Goal: Task Accomplishment & Management: Manage account settings

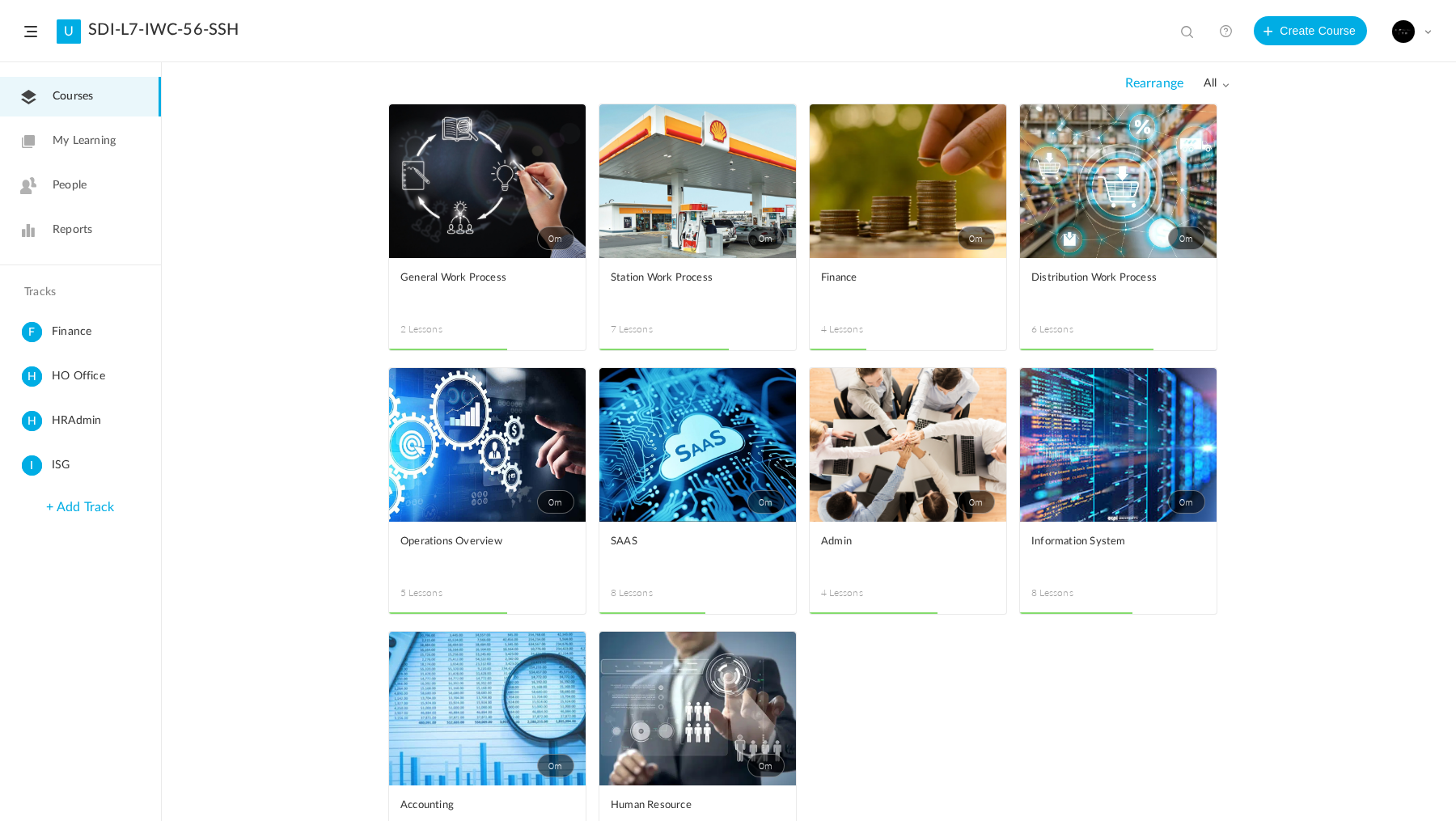
click at [1431, 31] on header "U SDI-L7-IWC-56-SSH View all No results Create Course My Profile University Set…" at bounding box center [728, 31] width 1456 height 63
click at [1428, 26] on div "My Profile University Settings Current Plan Billing Details Logout" at bounding box center [1412, 31] width 41 height 24
click at [1360, 163] on link "Billing Details" at bounding box center [1355, 161] width 152 height 29
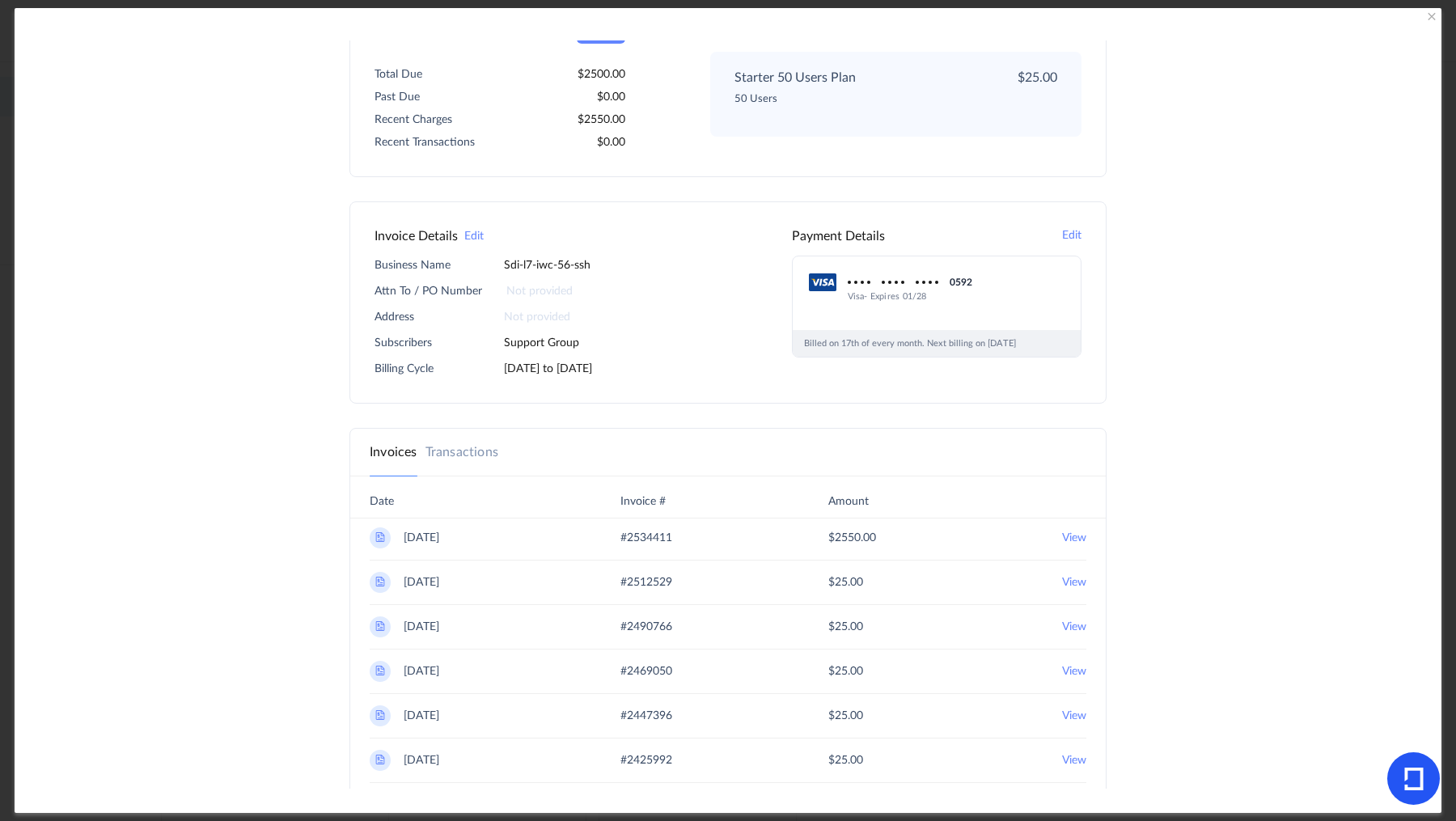
scroll to position [203, 0]
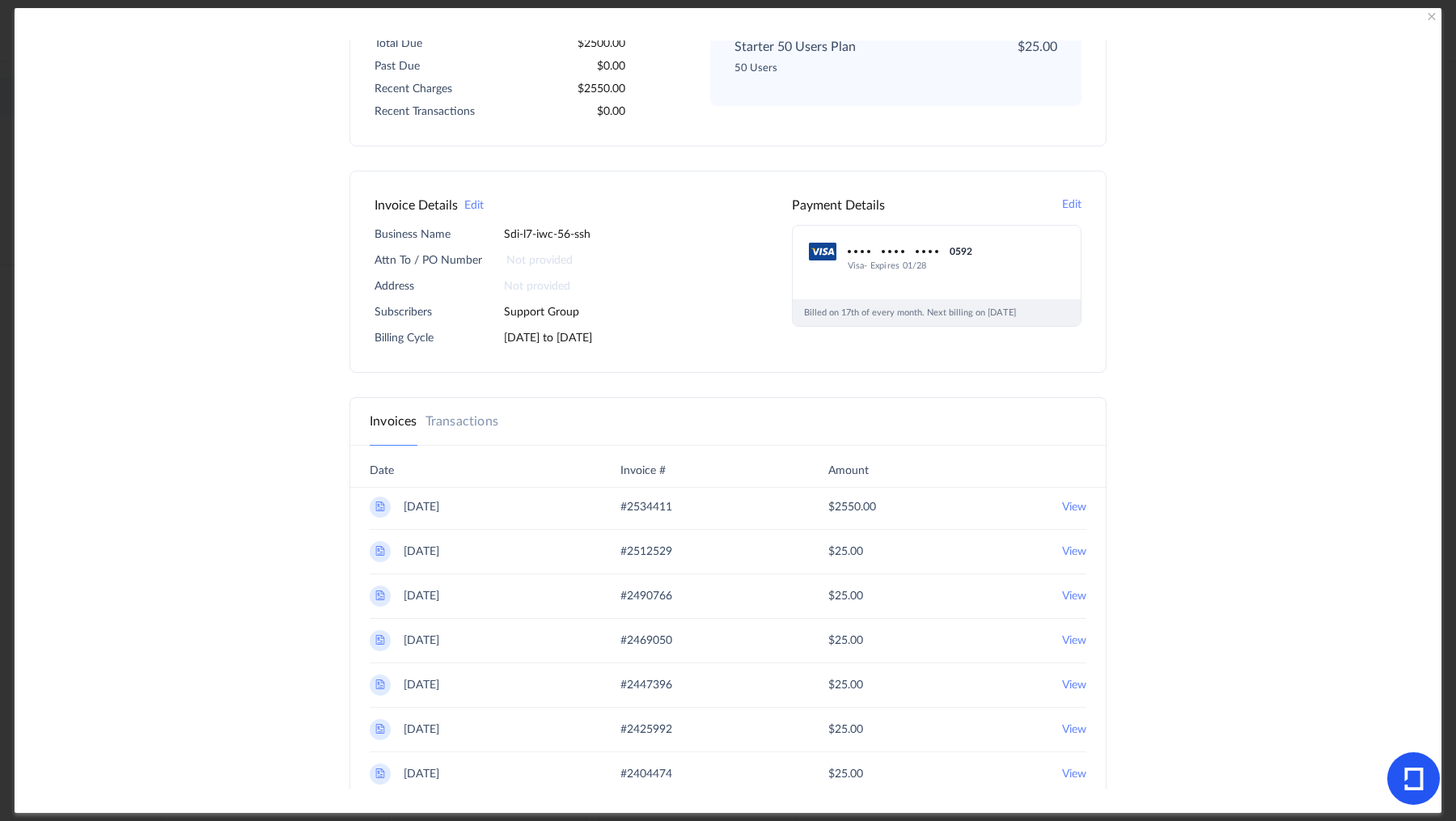
click at [1062, 502] on 2025 "View" at bounding box center [1074, 507] width 24 height 21
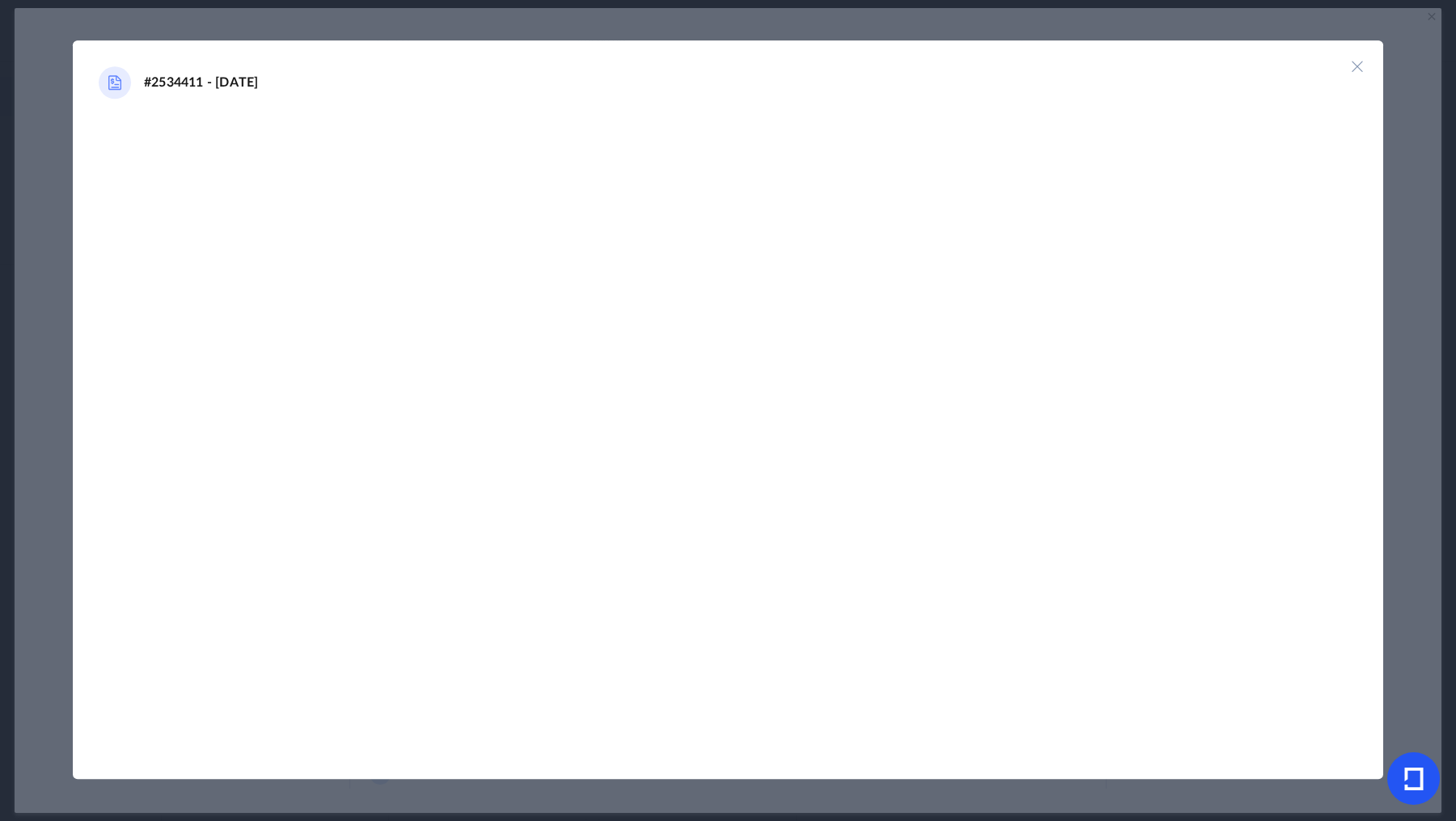
click at [1358, 73] on img at bounding box center [1357, 66] width 17 height 17
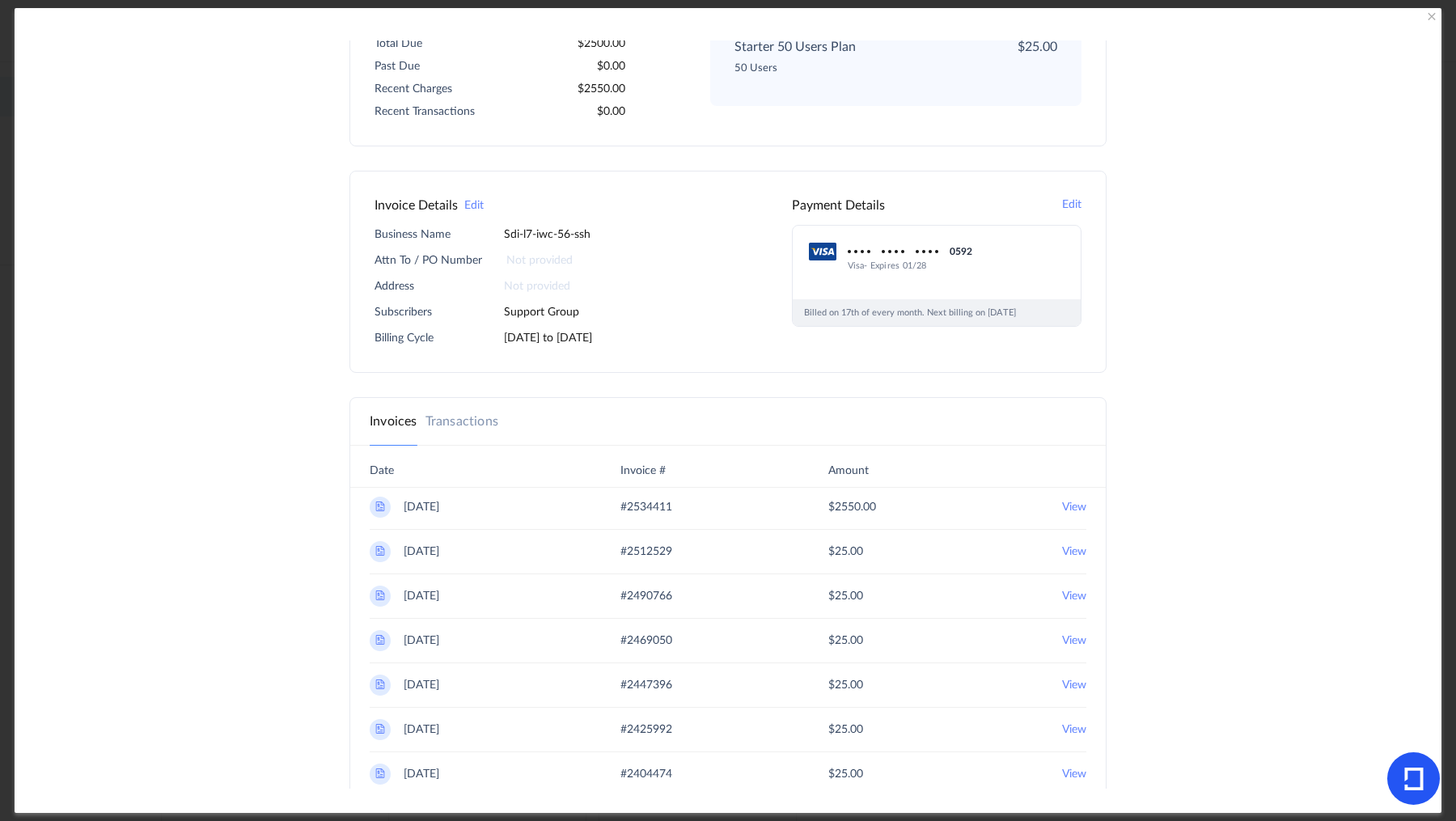
click at [446, 425] on link "Transactions" at bounding box center [461, 421] width 73 height 19
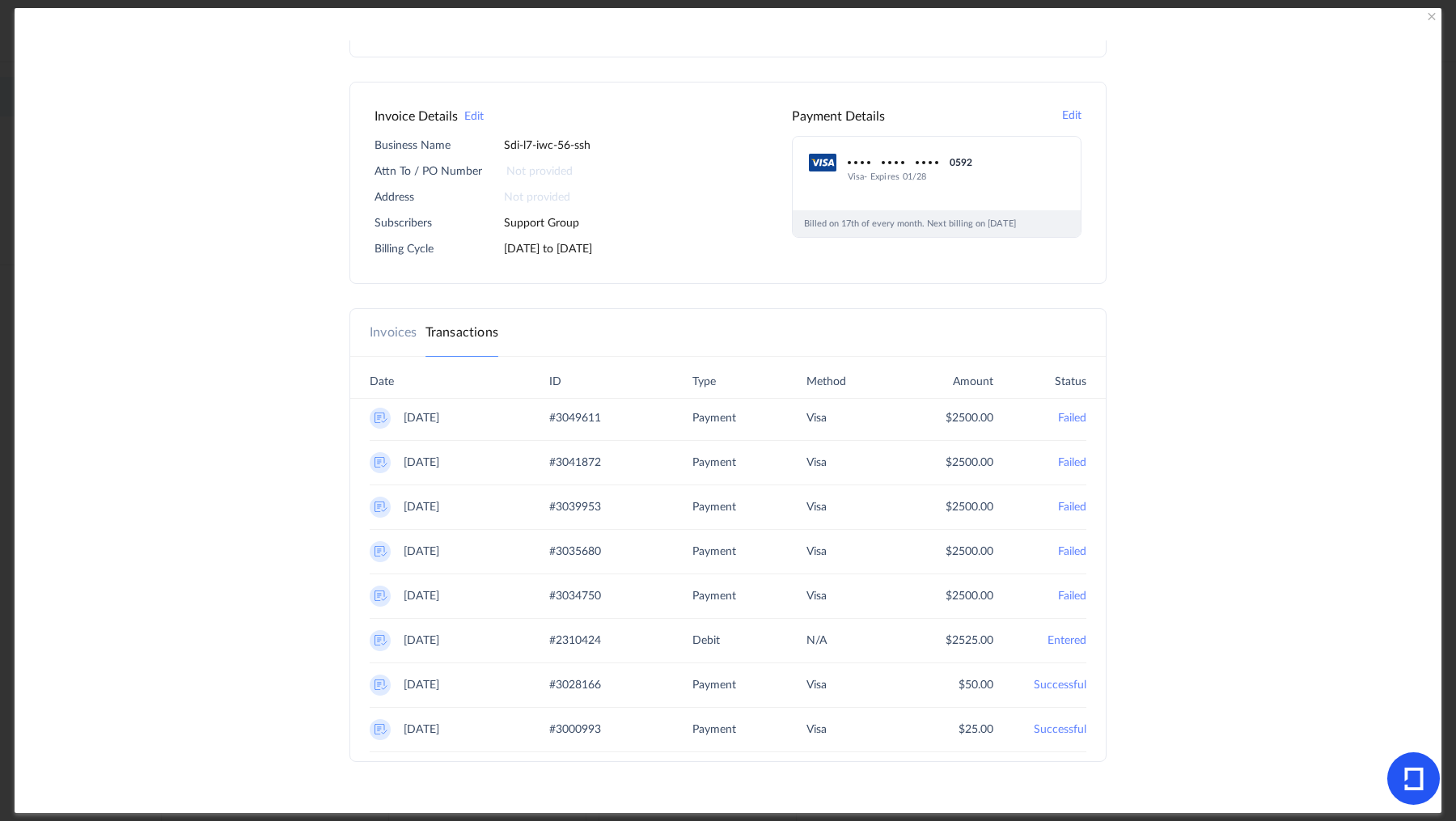
scroll to position [303, 0]
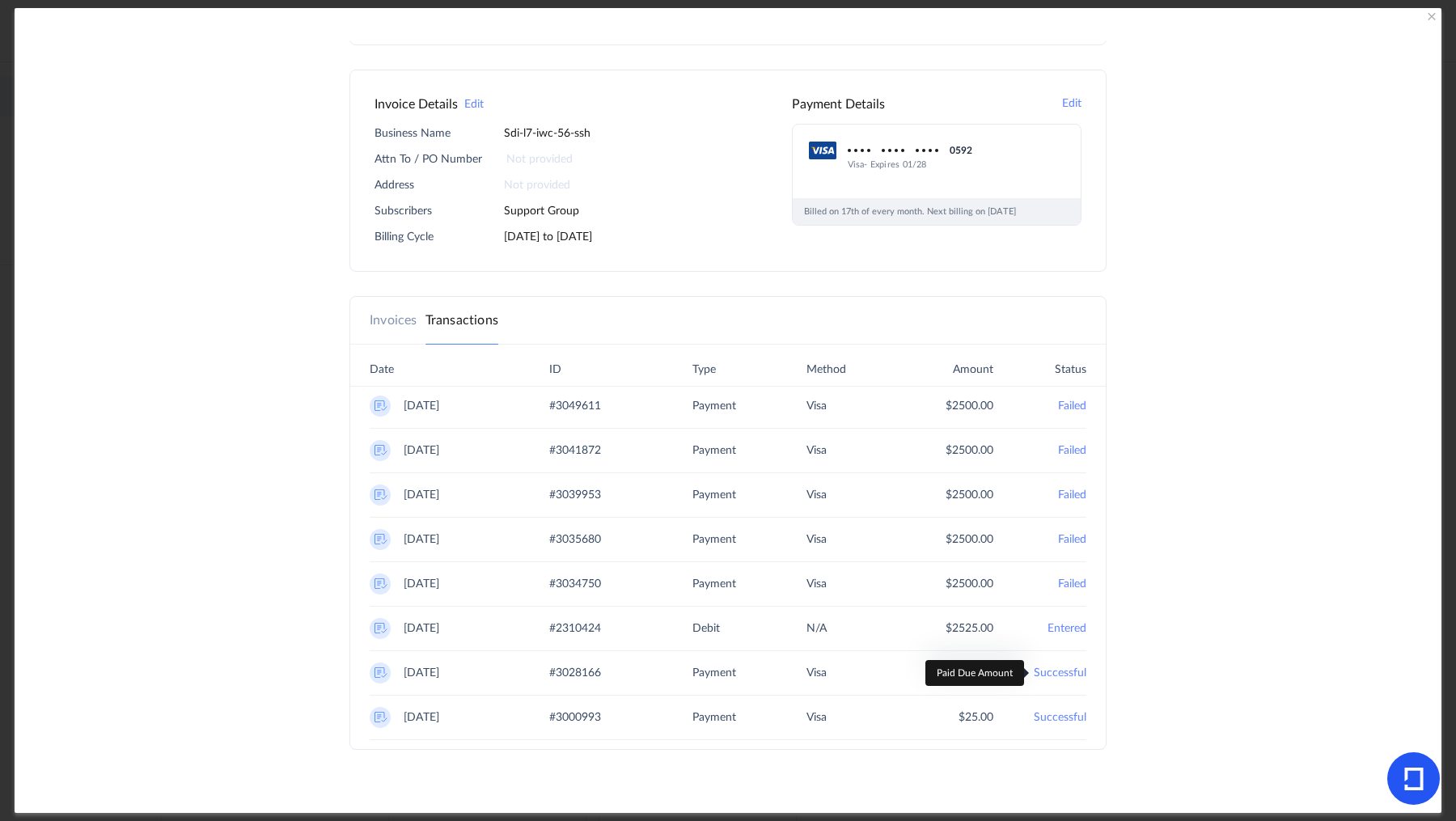
click at [1052, 669] on 2025 "Successful" at bounding box center [1059, 673] width 52 height 21
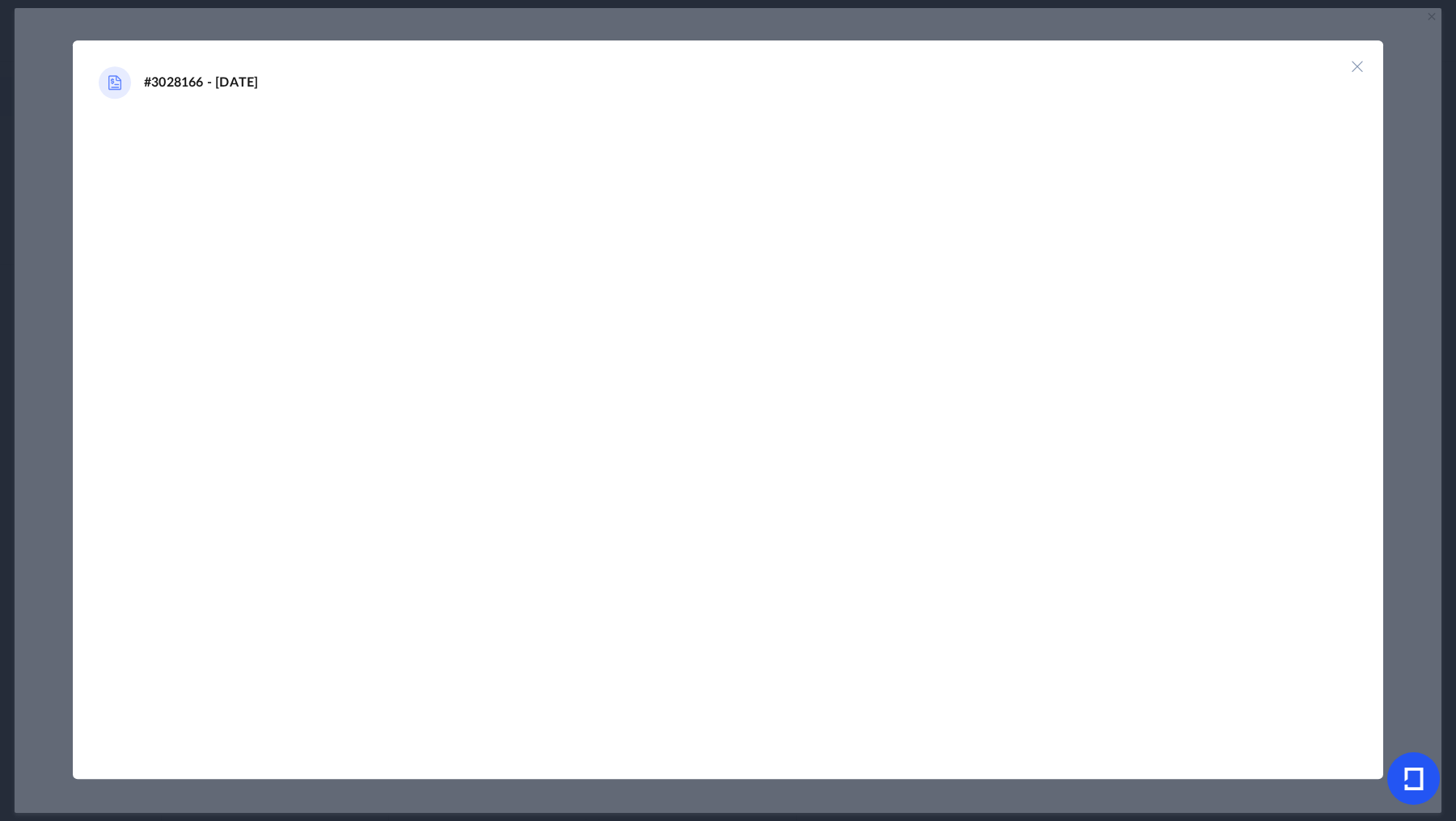
click at [1358, 69] on img at bounding box center [1357, 66] width 17 height 17
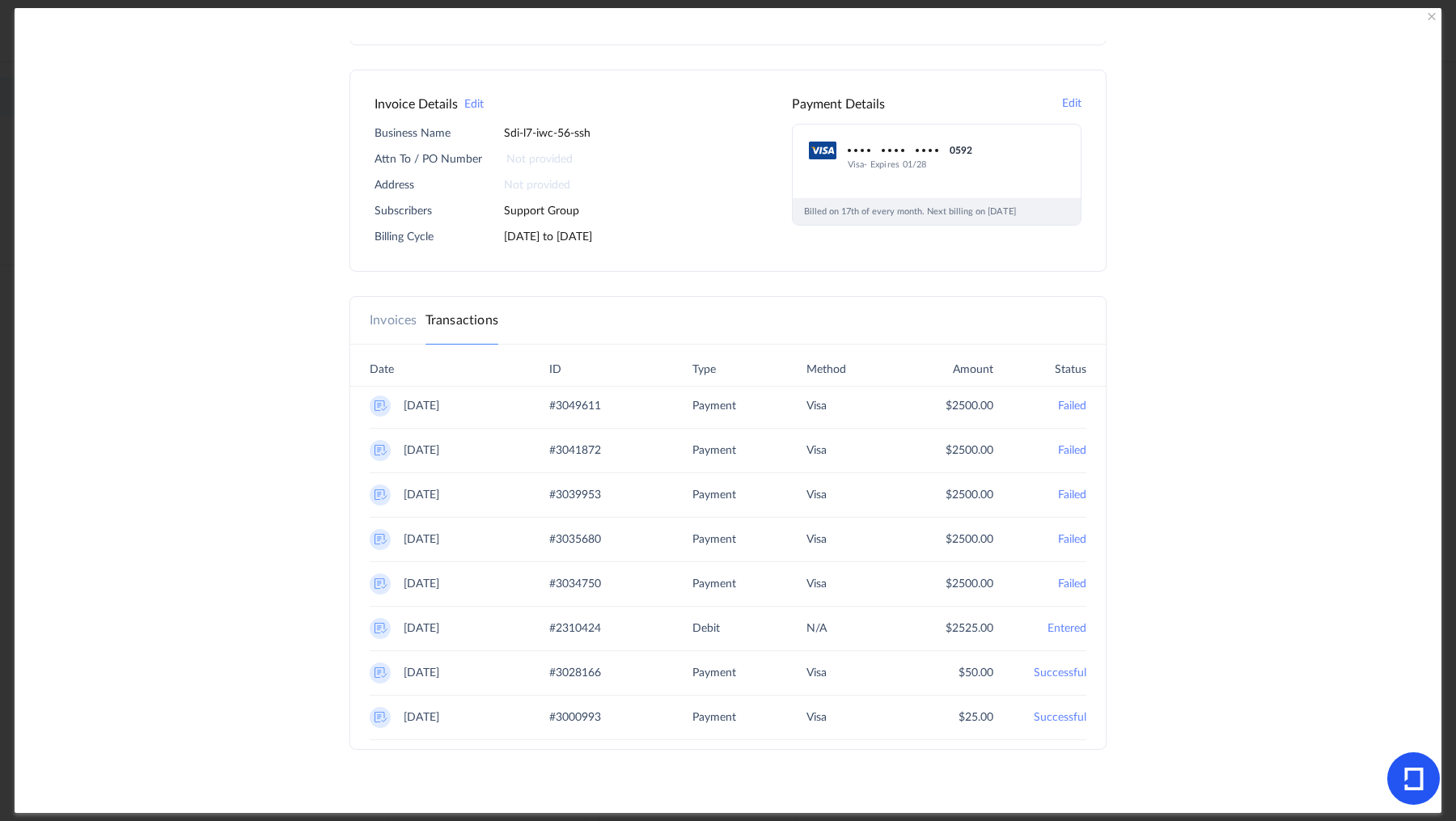
click at [389, 324] on link "Invoices" at bounding box center [393, 320] width 48 height 19
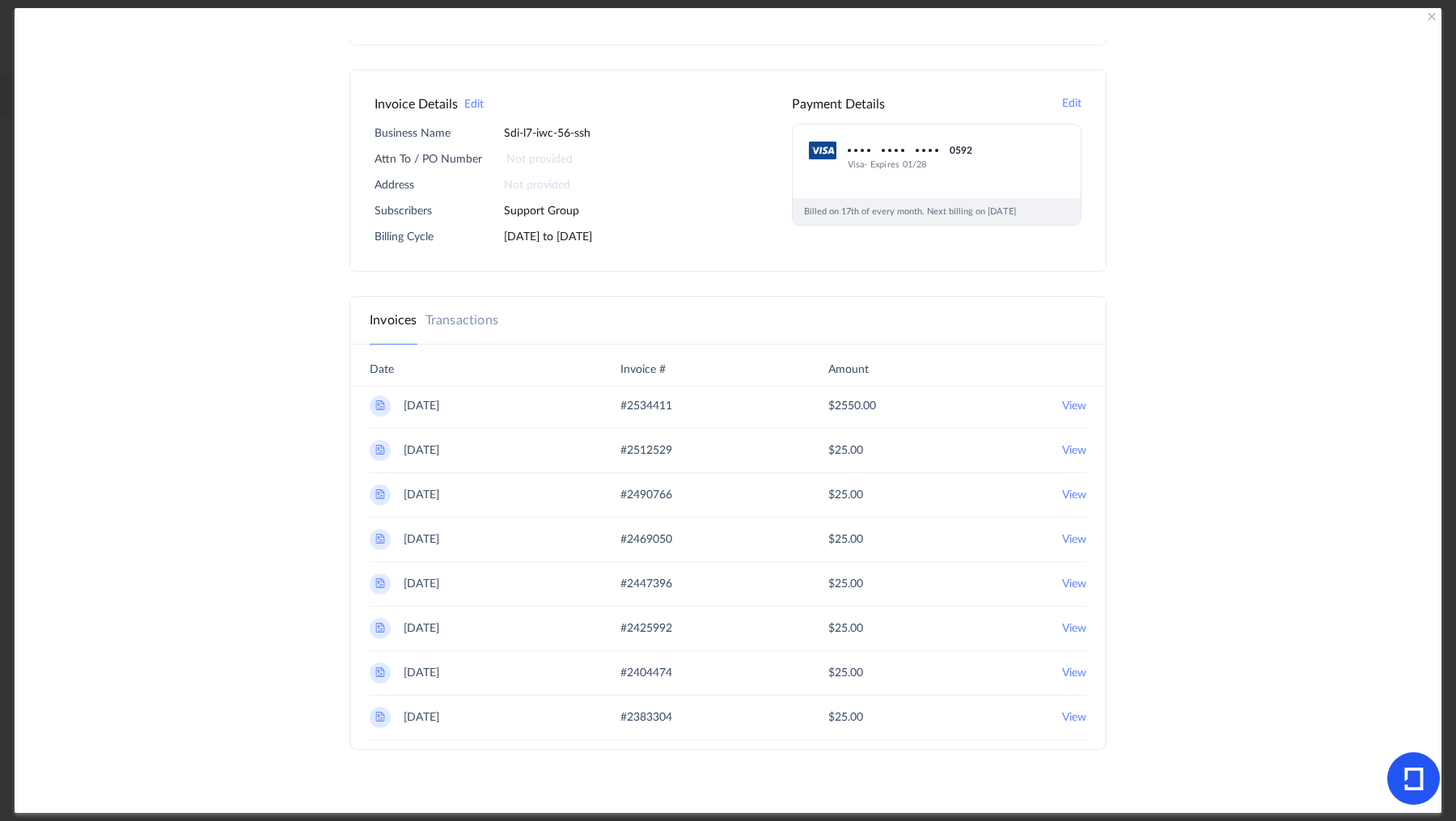
click at [1069, 402] on 2025 "View" at bounding box center [1074, 405] width 24 height 21
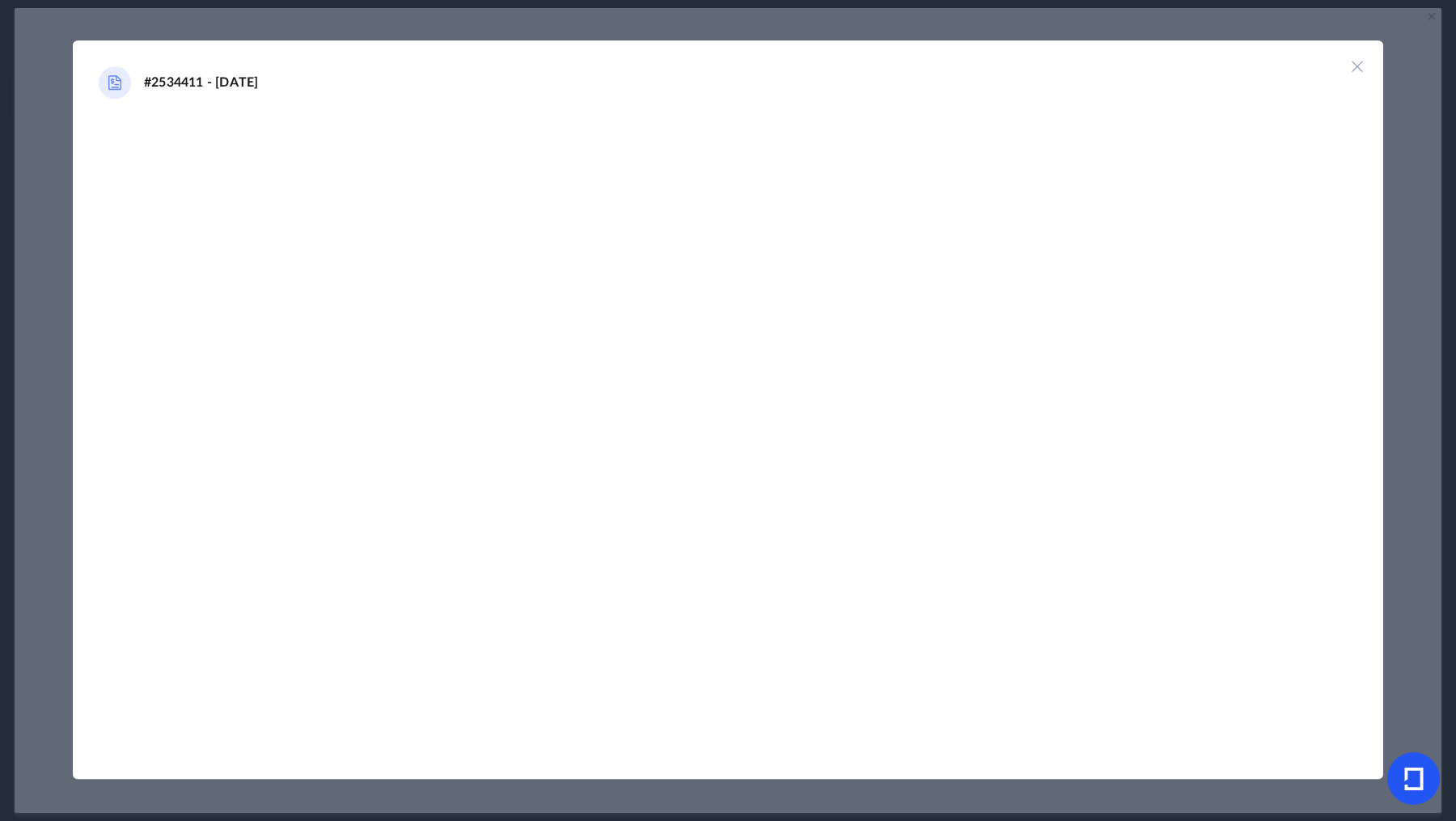
click at [1358, 67] on img at bounding box center [1357, 66] width 17 height 17
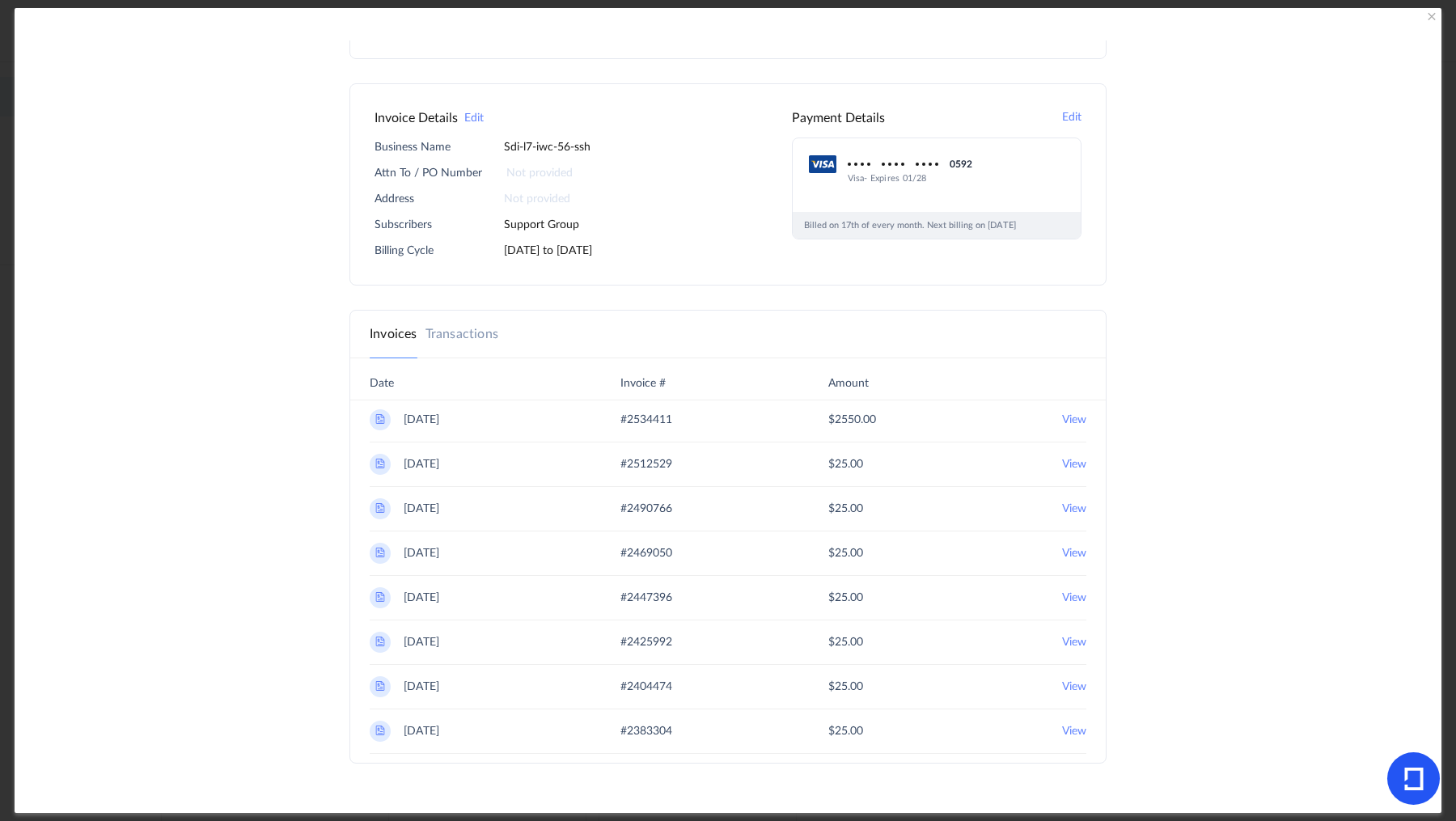
scroll to position [292, 0]
click at [387, 375] on span "Date" at bounding box center [381, 381] width 24 height 21
click at [453, 333] on link "Transactions" at bounding box center [461, 332] width 73 height 19
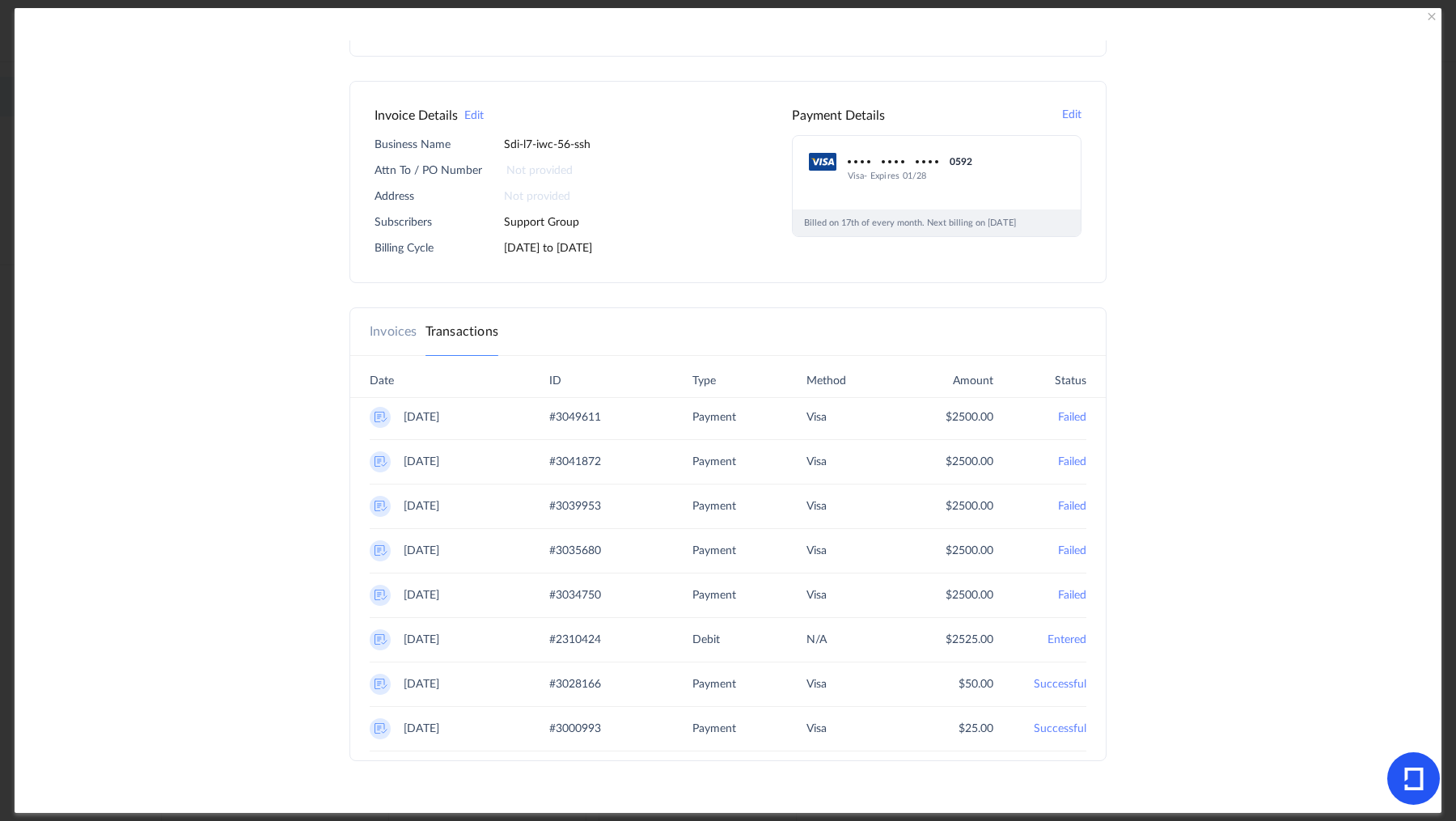
click at [371, 328] on link "Invoices" at bounding box center [393, 332] width 48 height 19
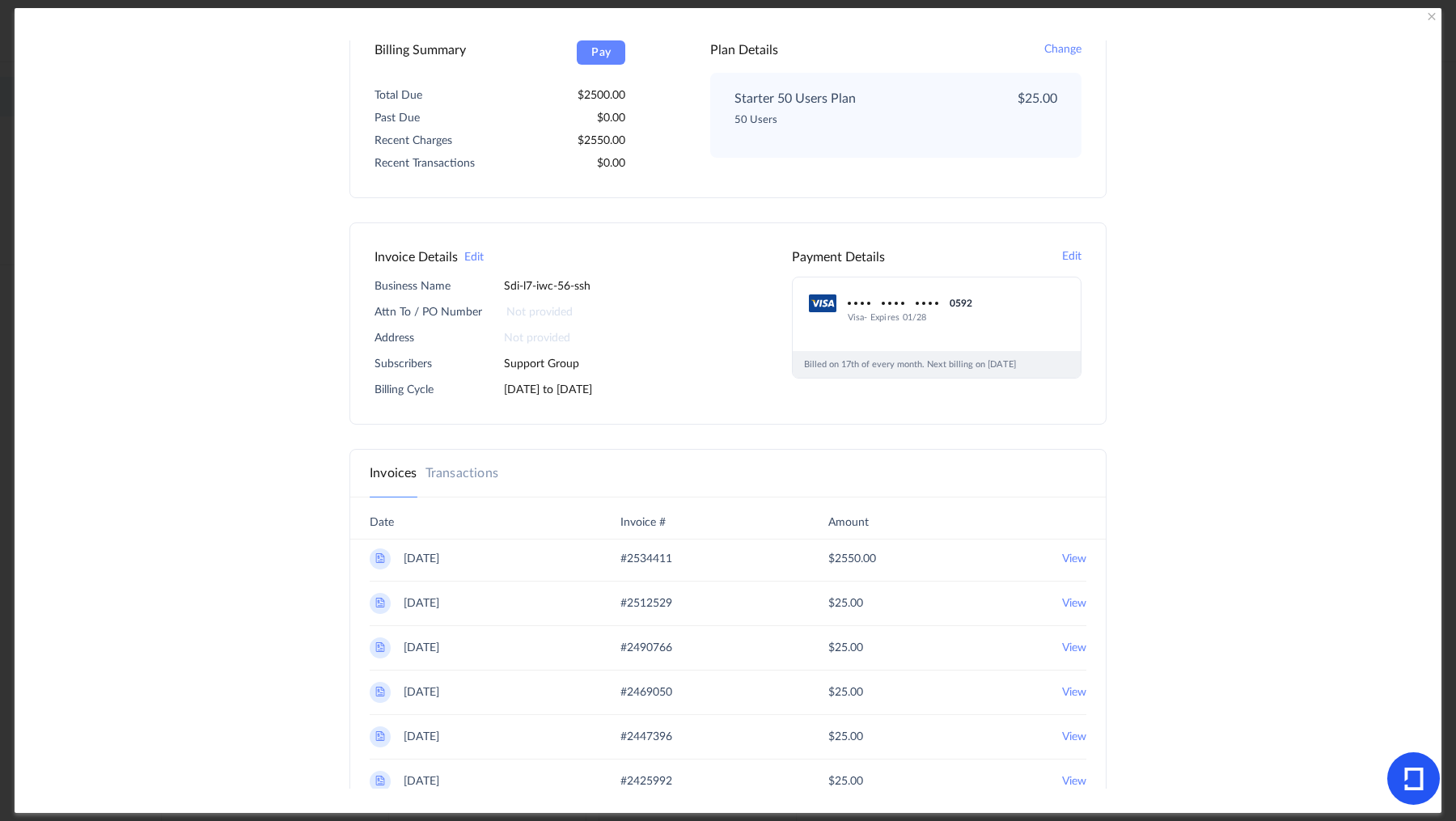
scroll to position [199, 0]
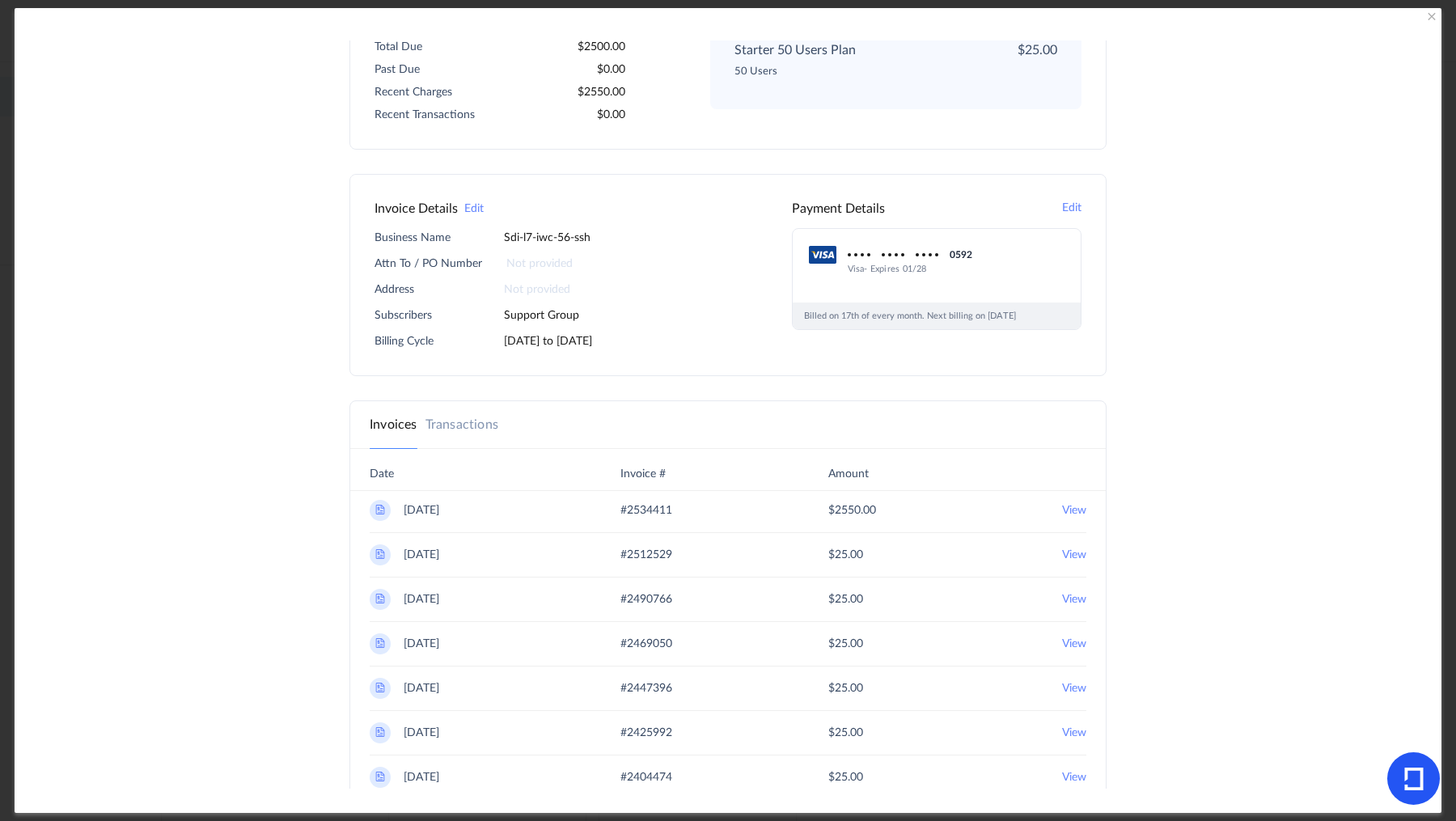
click at [375, 421] on link "Invoices" at bounding box center [393, 425] width 48 height 19
click at [1067, 507] on 2025 "View" at bounding box center [1074, 510] width 24 height 21
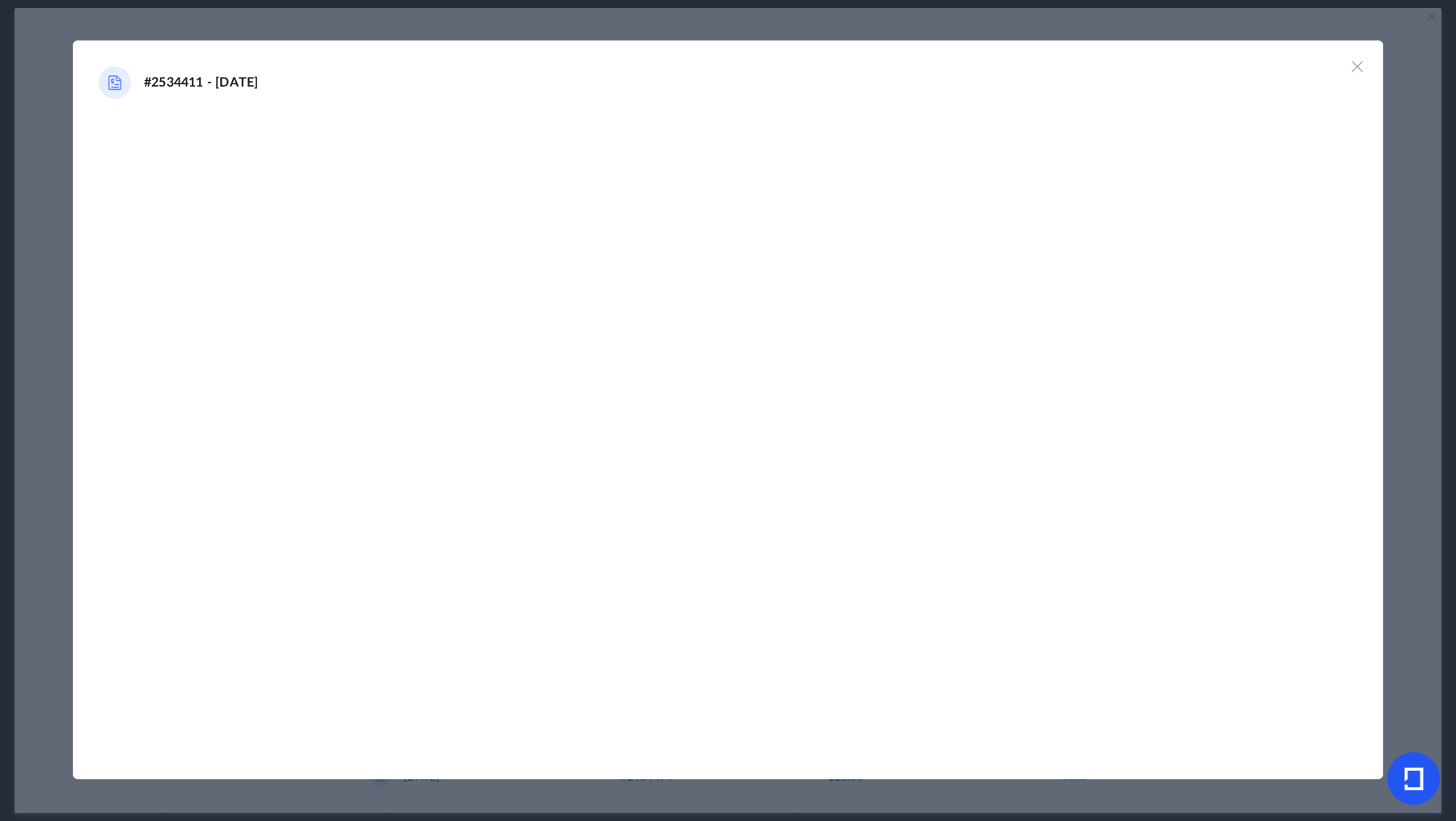
click at [1355, 66] on img at bounding box center [1357, 66] width 17 height 17
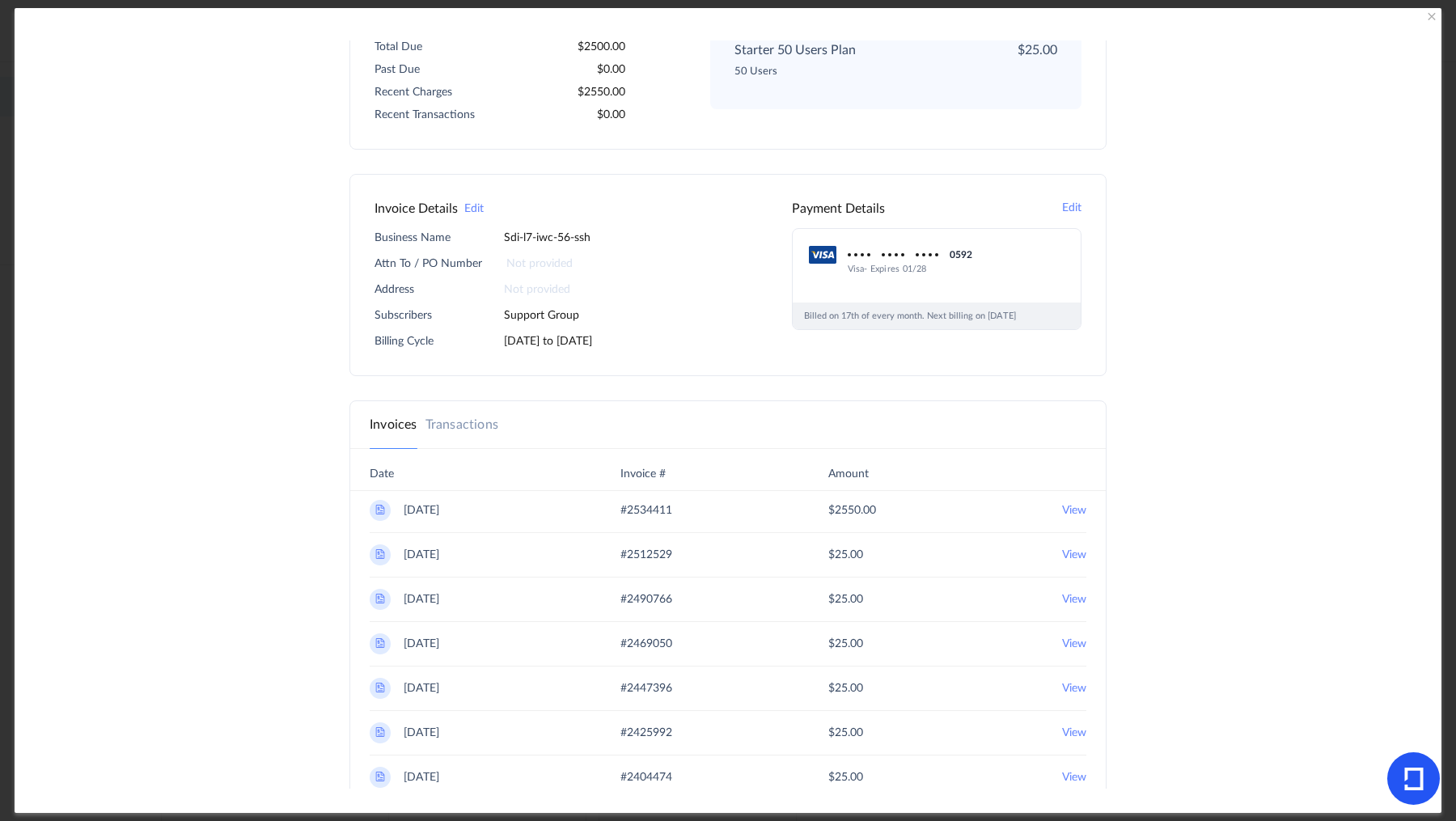
click at [443, 419] on link "Transactions" at bounding box center [461, 425] width 73 height 19
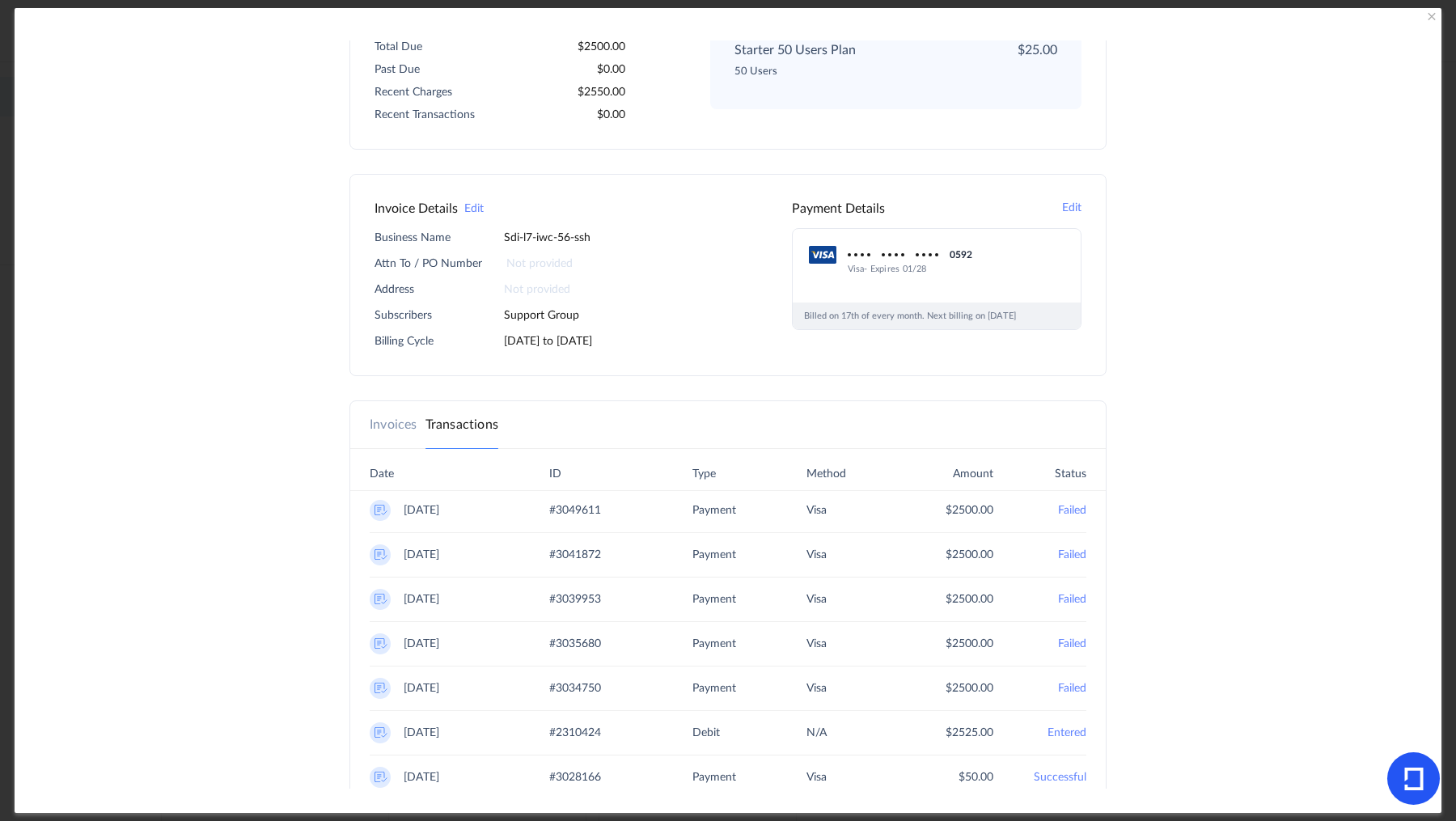
click at [375, 509] on img at bounding box center [381, 510] width 13 height 10
click at [390, 421] on link "Invoices" at bounding box center [393, 425] width 48 height 19
